Goal: Obtain resource: Download file/media

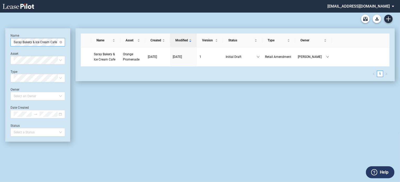
click at [59, 42] on span "Saray Bakery & Ice Cream Cafe" at bounding box center [38, 42] width 48 height 8
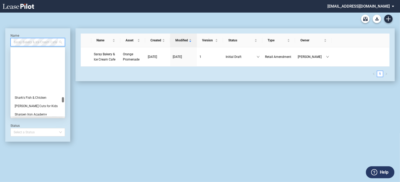
scroll to position [7420, 0]
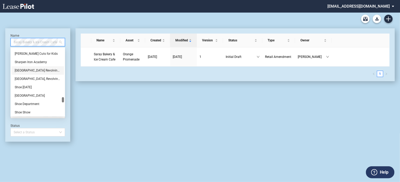
click at [39, 71] on div "Shinjuku Station Revolving Sushi Bar" at bounding box center [38, 70] width 46 height 5
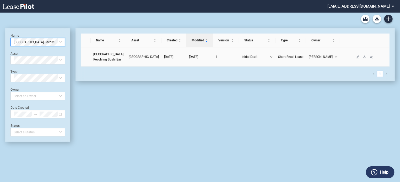
click at [356, 59] on link at bounding box center [358, 57] width 7 height 4
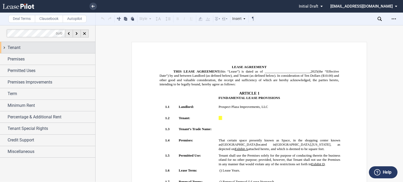
click at [18, 49] on span "Tenant" at bounding box center [14, 48] width 13 height 6
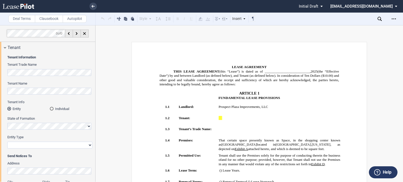
scroll to position [160, 0]
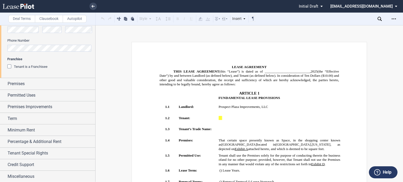
click at [29, 161] on div "Credit Support" at bounding box center [47, 164] width 95 height 11
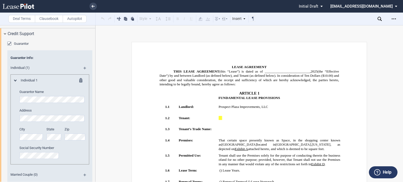
click at [84, 69] on md-icon at bounding box center [86, 70] width 7 height 6
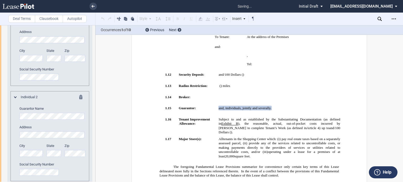
scroll to position [363, 0]
click at [219, 106] on p ", an individual and , a married couple , a , , and , jointly and severally. , a…" at bounding box center [280, 108] width 122 height 4
drag, startPoint x: 220, startPoint y: 85, endPoint x: 306, endPoint y: 84, distance: 85.8
click at [306, 95] on td "﻿ ﻿ N/A" at bounding box center [279, 100] width 126 height 11
drag, startPoint x: 303, startPoint y: 87, endPoint x: 215, endPoint y: 87, distance: 87.9
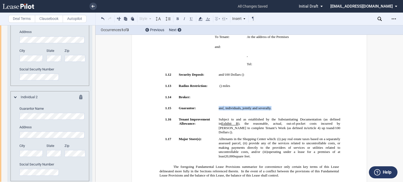
click at [216, 106] on td ", an individual and , a married couple , a , , and , jointly and severally. , a…" at bounding box center [279, 111] width 126 height 11
drag, startPoint x: 217, startPoint y: 89, endPoint x: 304, endPoint y: 88, distance: 87.4
click at [307, 106] on p ", an individual and , a married couple , a , , and , jointly and severally. , a…" at bounding box center [280, 108] width 122 height 4
drag, startPoint x: 304, startPoint y: 88, endPoint x: 215, endPoint y: 89, distance: 89.5
click at [215, 106] on tr "!!SET_LEVEL_1!! !!Heading 2!! 1.15 Guarantor: , an individual and , a married c…" at bounding box center [252, 111] width 179 height 11
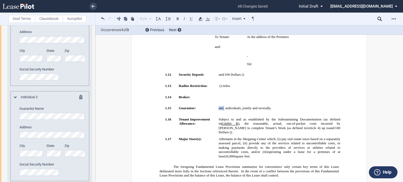
drag, startPoint x: 289, startPoint y: 98, endPoint x: 227, endPoint y: 35, distance: 88.1
click at [289, 118] on span "Subject to and as established by the Substantiating Documentation (as defined in" at bounding box center [280, 122] width 123 height 8
click at [177, 29] on div "Next" at bounding box center [175, 30] width 12 height 5
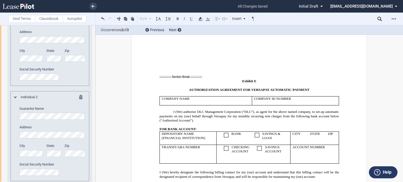
scroll to position [8382, 0]
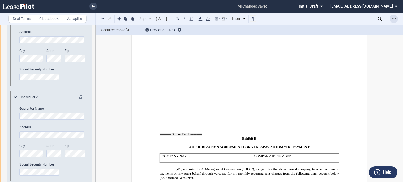
click at [395, 18] on icon "Open Lease options menu" at bounding box center [394, 19] width 4 height 4
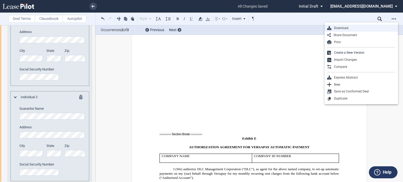
click at [356, 28] on div "Download" at bounding box center [363, 28] width 64 height 4
